Goal: Navigation & Orientation: Find specific page/section

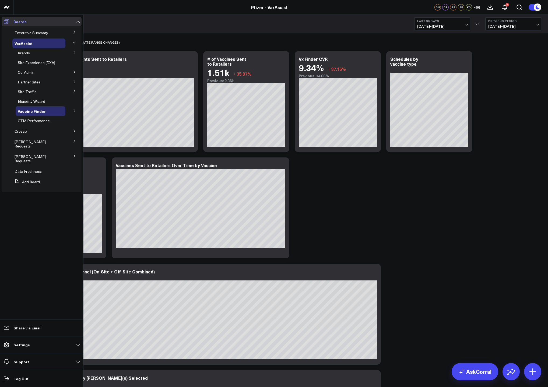
click at [5, 18] on span at bounding box center [7, 22] width 10 height 10
click at [75, 31] on icon at bounding box center [74, 32] width 3 height 3
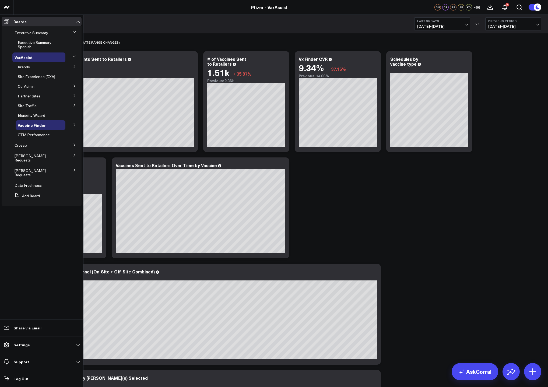
click at [72, 54] on button at bounding box center [75, 57] width 8 height 14
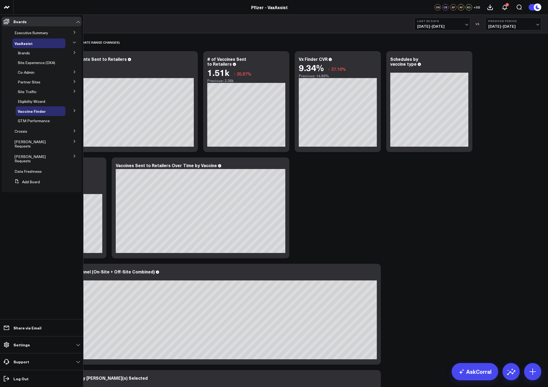
click at [72, 49] on button at bounding box center [75, 43] width 8 height 14
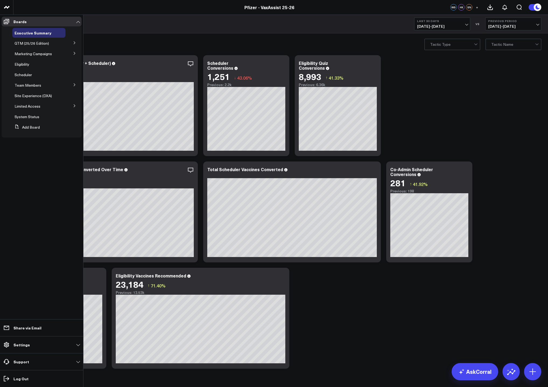
click at [72, 43] on button at bounding box center [75, 43] width 14 height 8
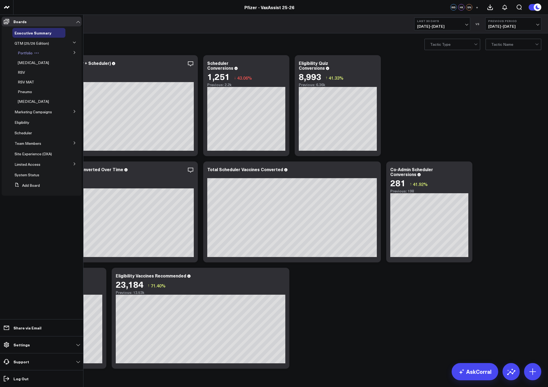
click at [25, 54] on span "Portfolio" at bounding box center [25, 52] width 15 height 5
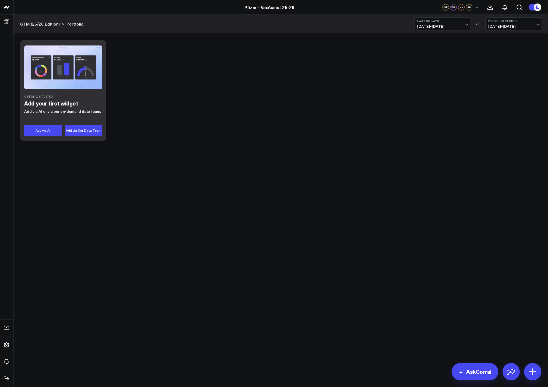
click at [267, 385] on body "Pfizer - VaxAssist Pfizer - VaxAssist 25-26 Pfizer - VaxAssist 25-26 SF WS HK S…" at bounding box center [274, 193] width 548 height 387
